Goal: Task Accomplishment & Management: Manage account settings

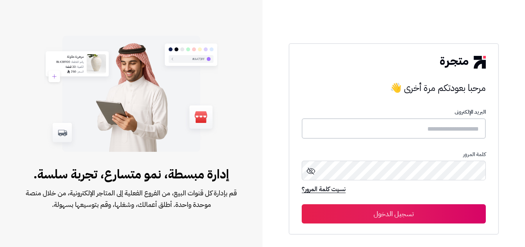
type input "*****"
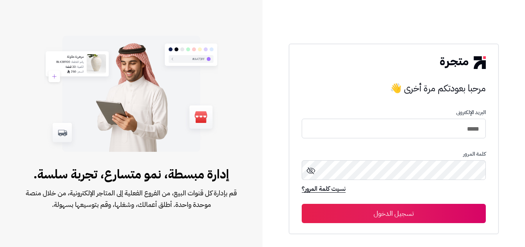
click at [395, 212] on button "تسجيل الدخول" at bounding box center [394, 212] width 184 height 19
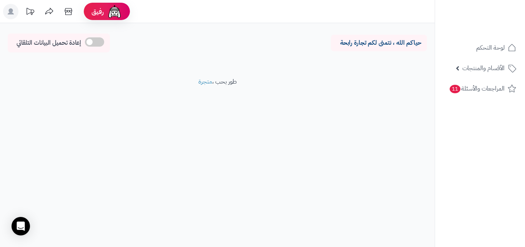
click at [514, 136] on nav "لوحة التحكم الأقسام والمنتجات المنتجات مخزون الخيارات الأقسام الماركات مواصفات …" at bounding box center [480, 133] width 90 height 247
click at [473, 73] on span "الأقسام والمنتجات" at bounding box center [484, 68] width 42 height 11
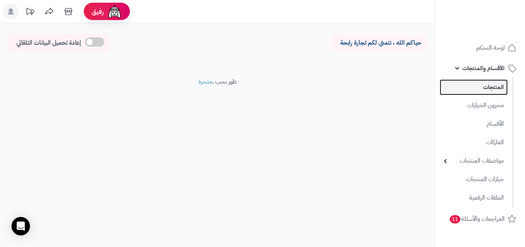
click at [486, 87] on link "المنتجات" at bounding box center [474, 87] width 68 height 16
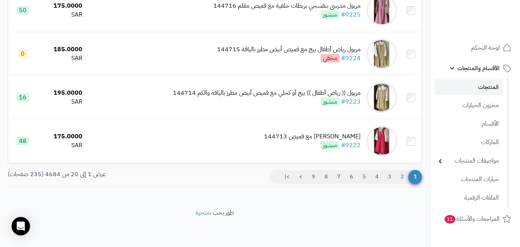
scroll to position [812, 0]
click at [402, 173] on link "2" at bounding box center [401, 177] width 13 height 14
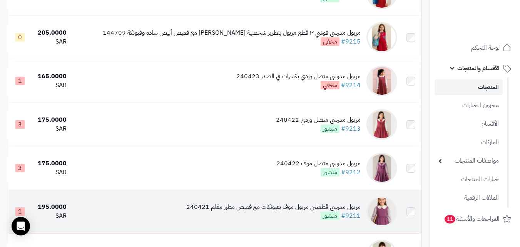
scroll to position [385, 0]
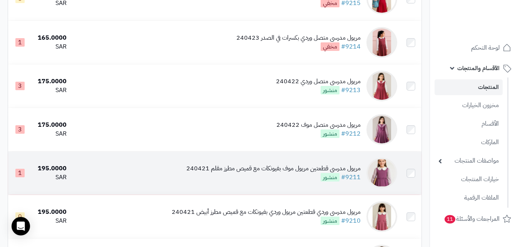
click at [377, 176] on img at bounding box center [381, 172] width 31 height 31
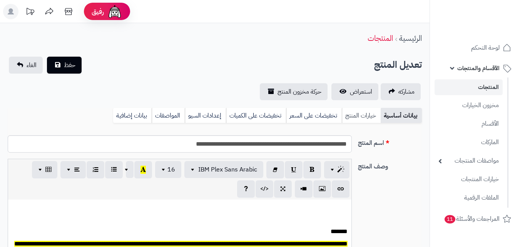
scroll to position [63, 0]
click at [365, 116] on link "خيارات المنتج" at bounding box center [360, 115] width 39 height 15
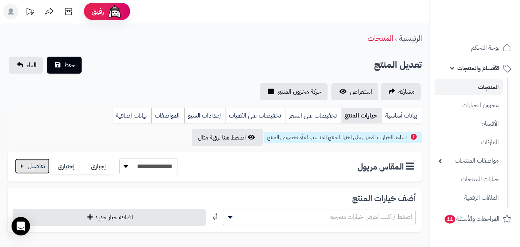
click at [18, 163] on button "button" at bounding box center [32, 165] width 35 height 15
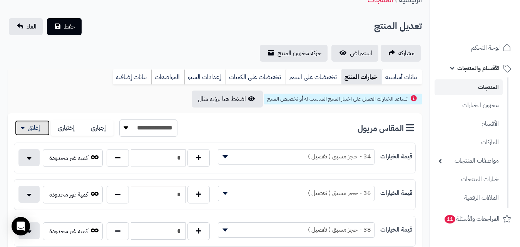
scroll to position [0, 0]
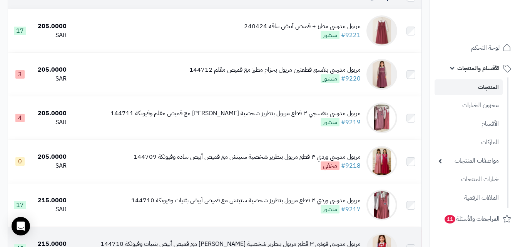
scroll to position [231, 0]
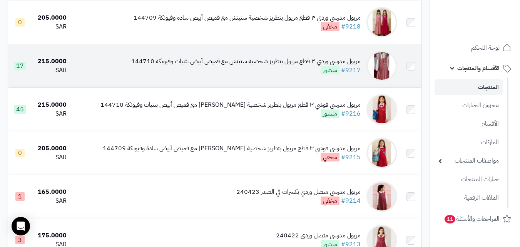
click at [381, 62] on img at bounding box center [381, 65] width 31 height 31
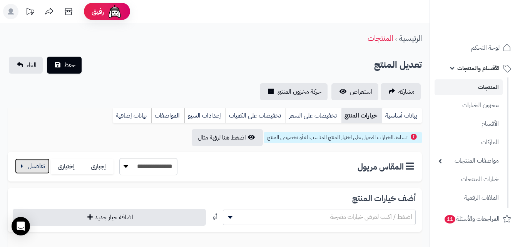
click at [39, 168] on button "button" at bounding box center [32, 165] width 35 height 15
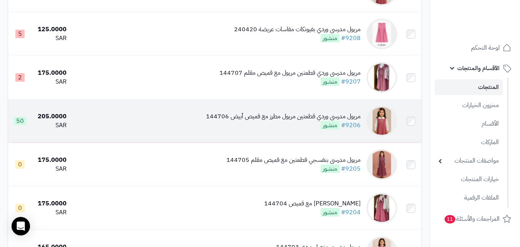
scroll to position [769, 0]
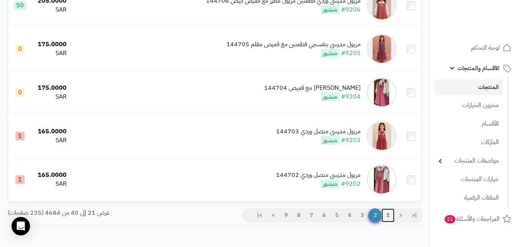
click at [384, 218] on link "1" at bounding box center [387, 215] width 13 height 14
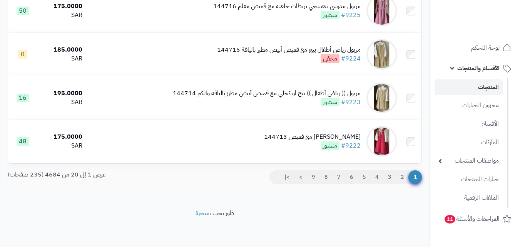
scroll to position [808, 0]
click at [401, 180] on link "2" at bounding box center [401, 177] width 13 height 14
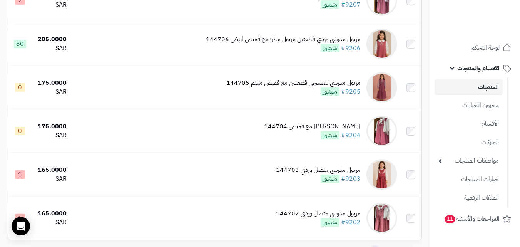
scroll to position [812, 0]
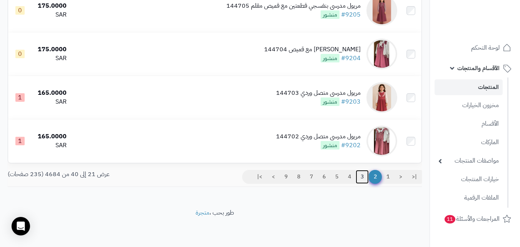
click at [359, 176] on link "3" at bounding box center [361, 177] width 13 height 14
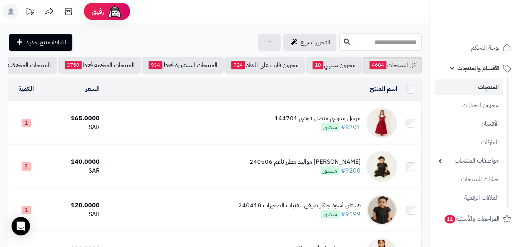
click at [386, 42] on input "text" at bounding box center [380, 41] width 82 height 17
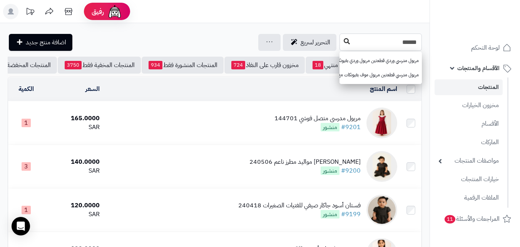
type input "******"
click at [341, 38] on button at bounding box center [347, 41] width 12 height 15
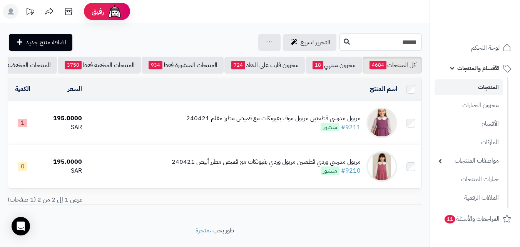
click at [383, 130] on img at bounding box center [381, 122] width 31 height 31
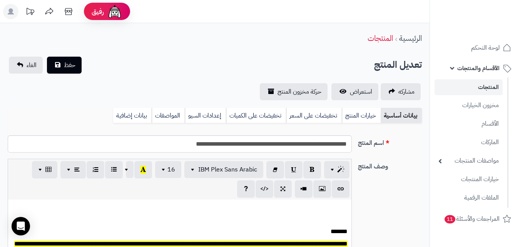
scroll to position [63, 0]
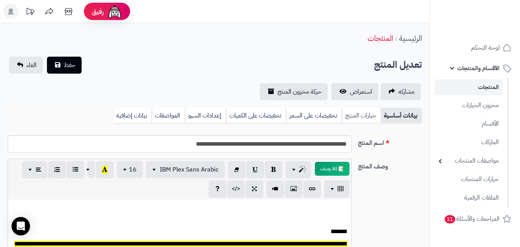
click at [365, 116] on link "خيارات المنتج" at bounding box center [360, 115] width 39 height 15
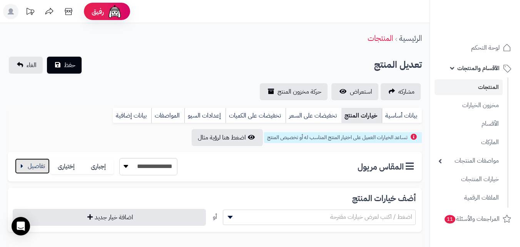
click at [26, 163] on button "button" at bounding box center [32, 165] width 35 height 15
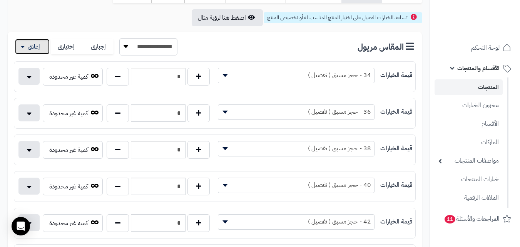
scroll to position [115, 0]
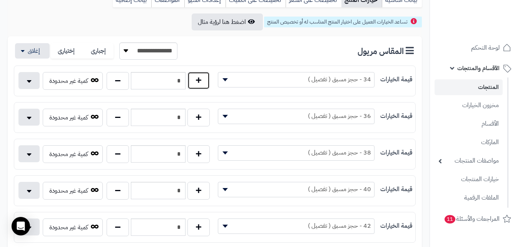
click at [199, 80] on button "button" at bounding box center [198, 81] width 22 height 18
type input "*"
click at [199, 112] on button "button" at bounding box center [198, 117] width 22 height 18
type input "*"
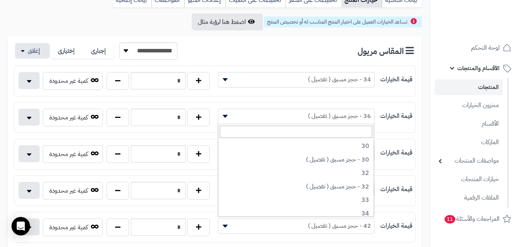
click at [301, 115] on span "36 - حجز مسبق ( تفصيل )" at bounding box center [296, 116] width 156 height 12
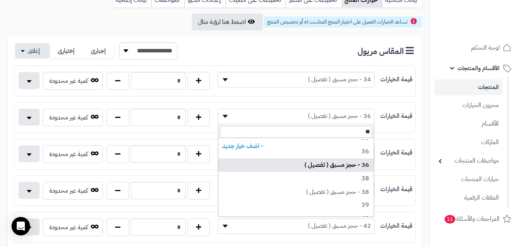
scroll to position [0, 0]
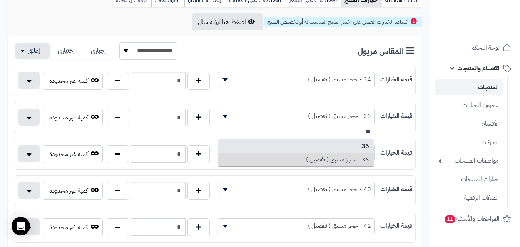
type input "**"
select select "***"
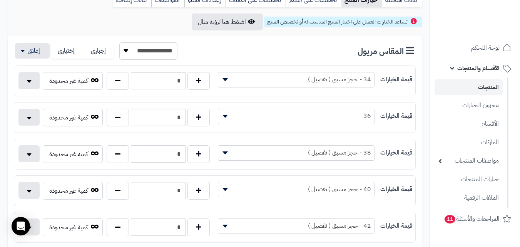
click at [323, 78] on span "34 - حجز مسبق ( تفصيل )" at bounding box center [296, 79] width 156 height 12
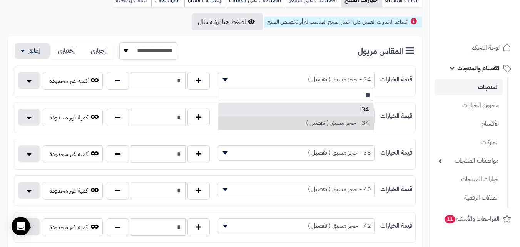
type input "**"
select select "***"
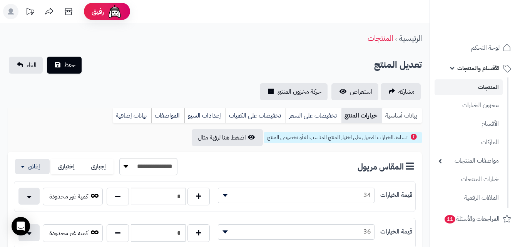
click at [399, 115] on link "بيانات أساسية" at bounding box center [401, 115] width 40 height 15
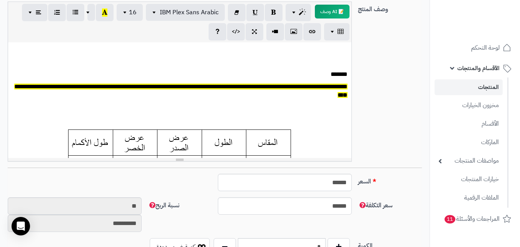
scroll to position [308, 0]
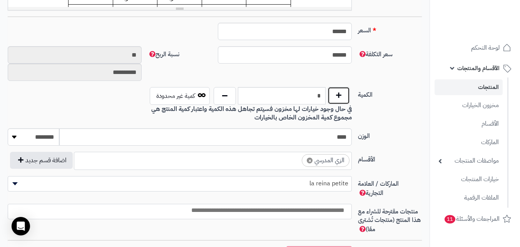
click at [347, 97] on button "button" at bounding box center [338, 96] width 22 height 18
type input "*"
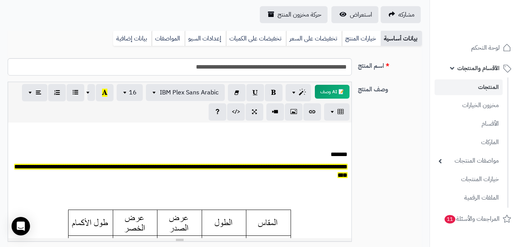
scroll to position [0, 0]
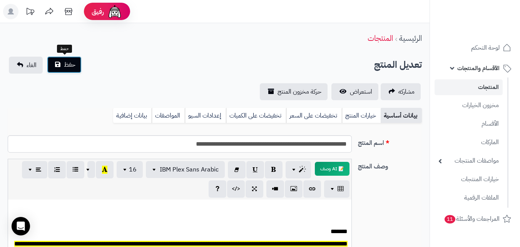
click at [68, 71] on button "حفظ" at bounding box center [64, 64] width 35 height 17
